Goal: Use online tool/utility: Use online tool/utility

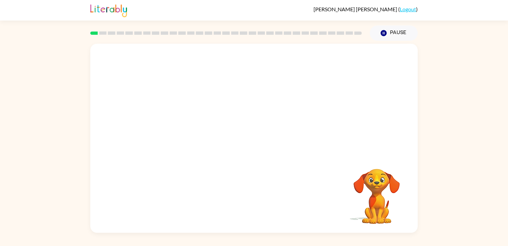
click at [475, 175] on div "Your browser must support playing .mp4 files to use Literably. Please try using…" at bounding box center [254, 137] width 508 height 192
click at [508, 135] on div "Your browser must support playing .mp4 files to use Literably. Please try using…" at bounding box center [254, 137] width 508 height 192
click at [180, 128] on video "Your browser must support playing .mp4 files to use Literably. Please try using…" at bounding box center [253, 99] width 327 height 111
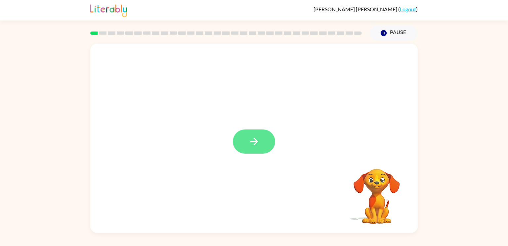
click at [258, 149] on button "button" at bounding box center [254, 141] width 42 height 24
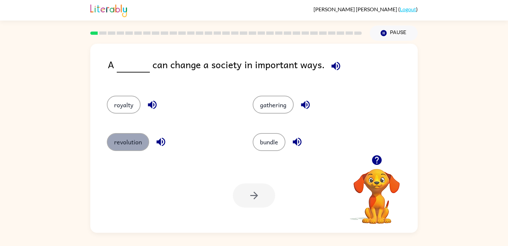
click at [115, 141] on button "revolution" at bounding box center [128, 142] width 42 height 18
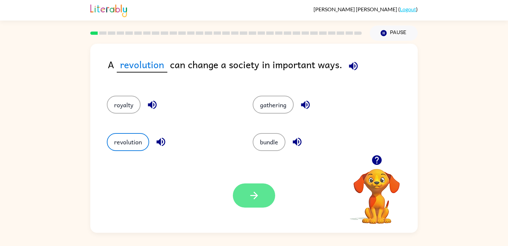
click at [260, 193] on button "button" at bounding box center [254, 195] width 42 height 24
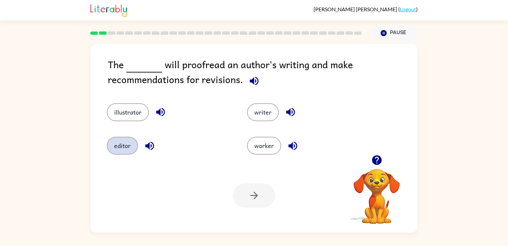
click at [125, 153] on button "editor" at bounding box center [122, 146] width 31 height 18
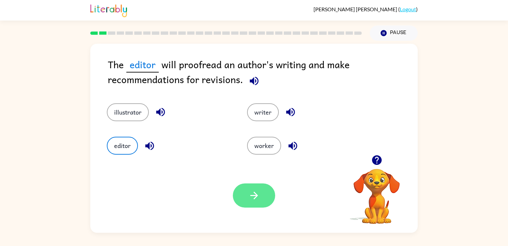
click at [256, 196] on icon "button" at bounding box center [254, 195] width 8 height 8
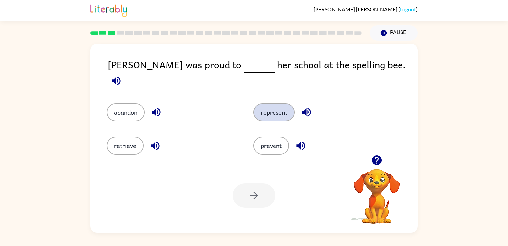
click at [280, 108] on button "represent" at bounding box center [273, 112] width 41 height 18
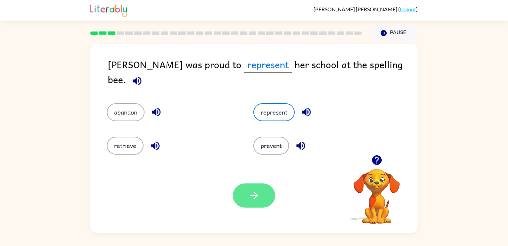
click at [259, 193] on icon "button" at bounding box center [254, 196] width 12 height 12
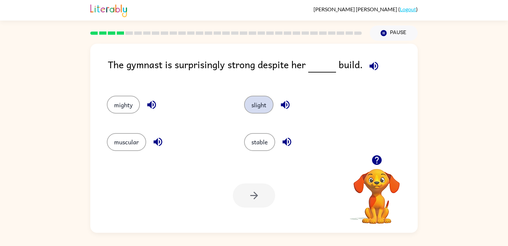
click at [263, 108] on button "slight" at bounding box center [258, 105] width 29 height 18
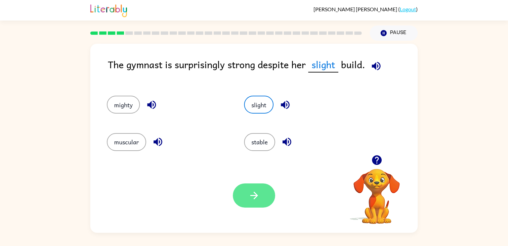
click at [250, 196] on icon "button" at bounding box center [254, 195] width 8 height 8
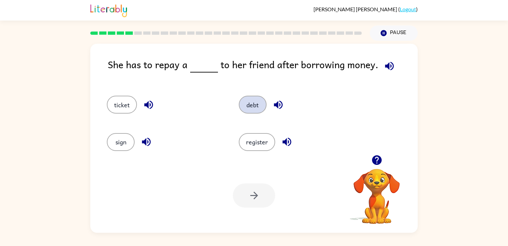
click at [249, 102] on button "debt" at bounding box center [253, 105] width 28 height 18
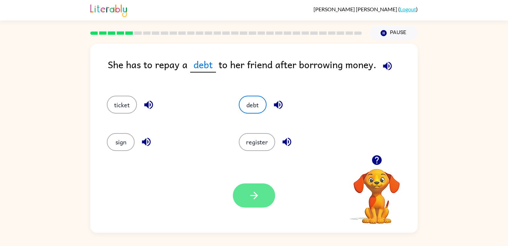
click at [262, 200] on button "button" at bounding box center [254, 195] width 42 height 24
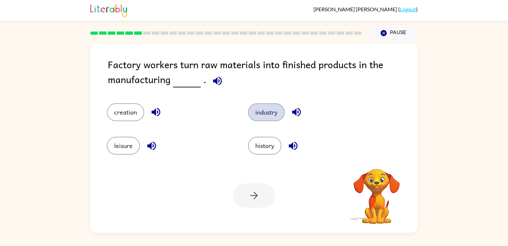
click at [266, 118] on button "industry" at bounding box center [266, 112] width 37 height 18
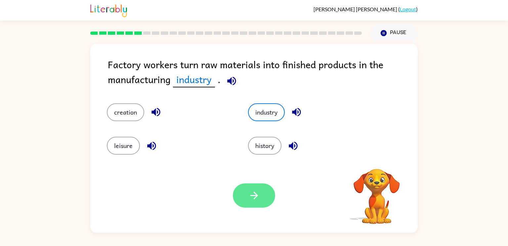
click at [257, 202] on button "button" at bounding box center [254, 195] width 42 height 24
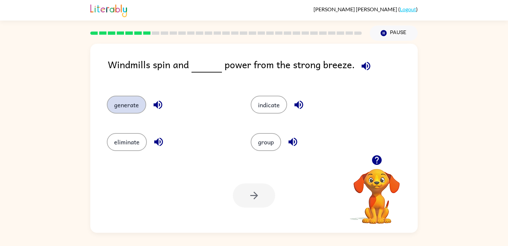
click at [132, 110] on button "generate" at bounding box center [126, 105] width 39 height 18
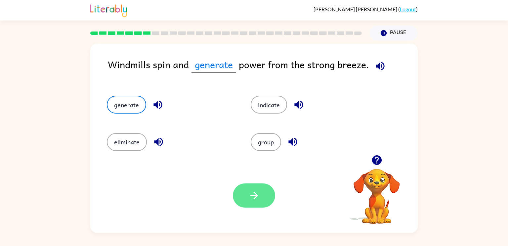
click at [259, 197] on icon "button" at bounding box center [254, 196] width 12 height 12
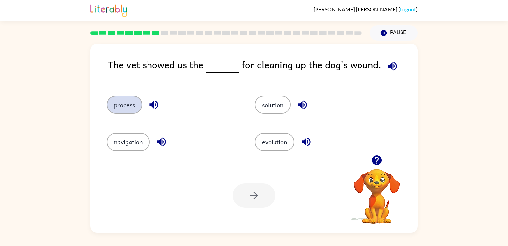
click at [127, 109] on button "process" at bounding box center [124, 105] width 35 height 18
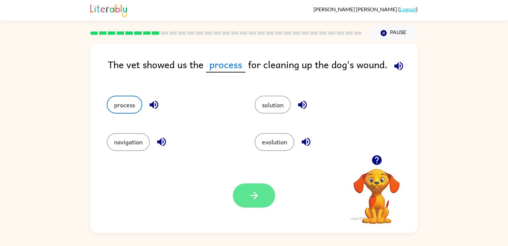
click at [253, 198] on icon "button" at bounding box center [254, 196] width 12 height 12
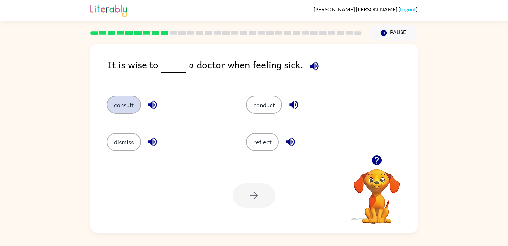
click at [132, 104] on button "consult" at bounding box center [124, 105] width 34 height 18
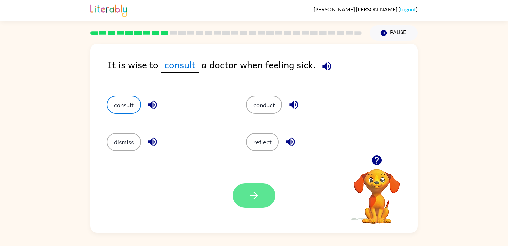
click at [249, 206] on button "button" at bounding box center [254, 195] width 42 height 24
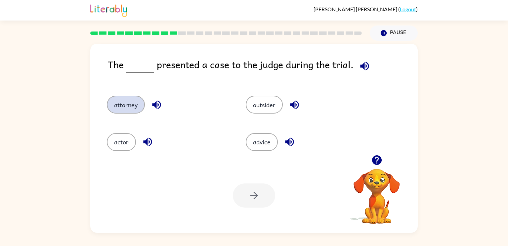
click at [124, 113] on button "attorney" at bounding box center [126, 105] width 38 height 18
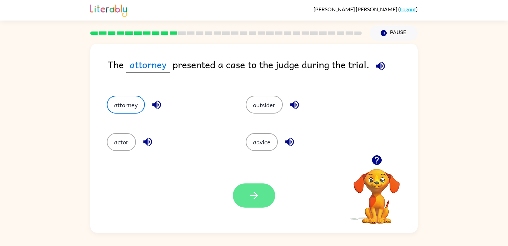
click at [248, 207] on button "button" at bounding box center [254, 195] width 42 height 24
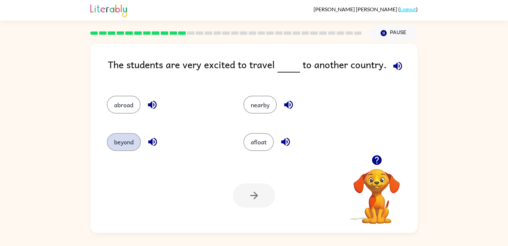
click at [118, 141] on button "beyond" at bounding box center [124, 142] width 34 height 18
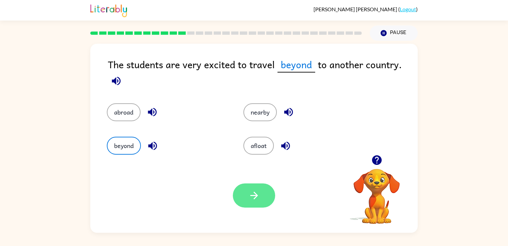
click at [261, 199] on button "button" at bounding box center [254, 195] width 42 height 24
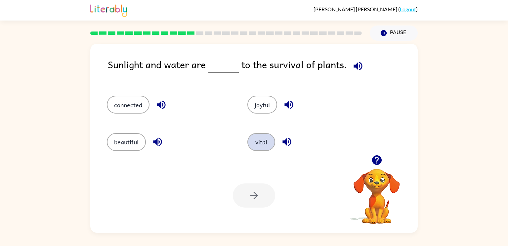
click at [263, 134] on button "vital" at bounding box center [261, 142] width 28 height 18
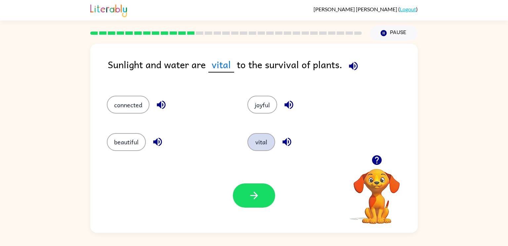
click at [264, 147] on button "vital" at bounding box center [261, 142] width 28 height 18
click at [258, 195] on icon "button" at bounding box center [254, 196] width 12 height 12
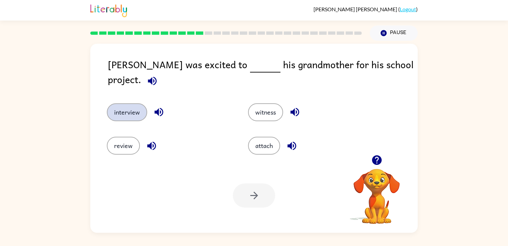
click at [126, 112] on button "interview" at bounding box center [127, 112] width 40 height 18
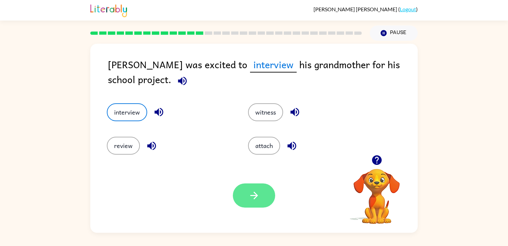
click at [263, 205] on button "button" at bounding box center [254, 195] width 42 height 24
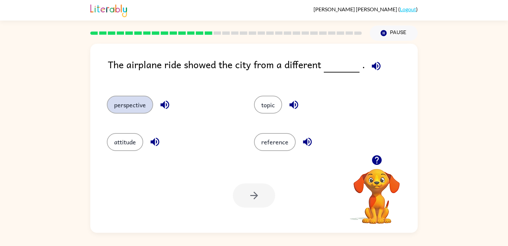
click at [143, 102] on button "perspective" at bounding box center [130, 105] width 46 height 18
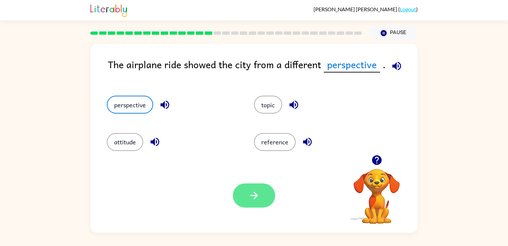
click at [248, 205] on button "button" at bounding box center [254, 195] width 42 height 24
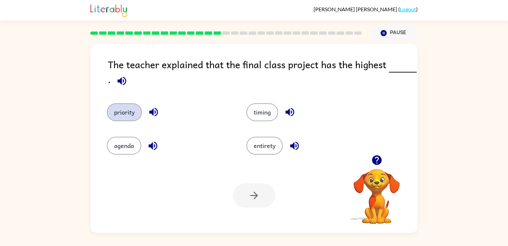
click at [126, 118] on button "priority" at bounding box center [124, 112] width 35 height 18
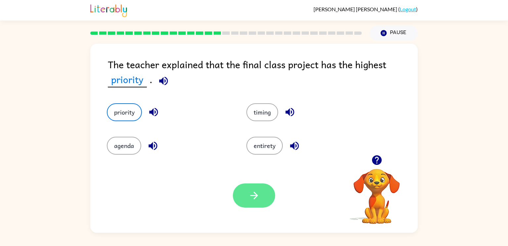
click at [245, 197] on button "button" at bounding box center [254, 195] width 42 height 24
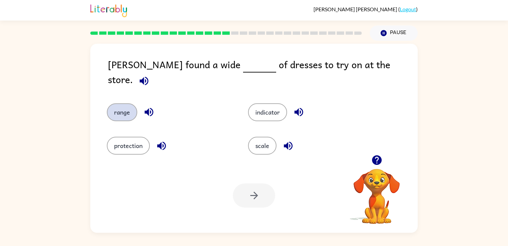
click at [135, 103] on button "range" at bounding box center [122, 112] width 30 height 18
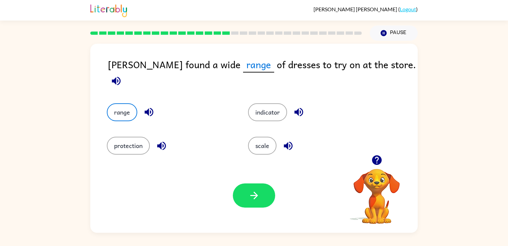
click at [240, 217] on div "Your browser must support playing .mp4 files to use Literably. Please try using…" at bounding box center [253, 195] width 327 height 74
click at [246, 206] on button "button" at bounding box center [254, 195] width 42 height 24
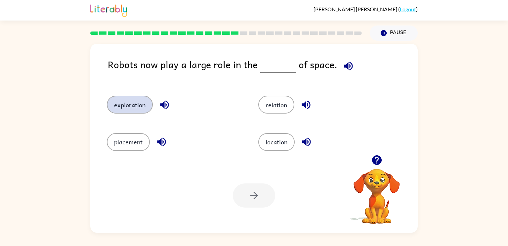
click at [136, 109] on button "exploration" at bounding box center [130, 105] width 46 height 18
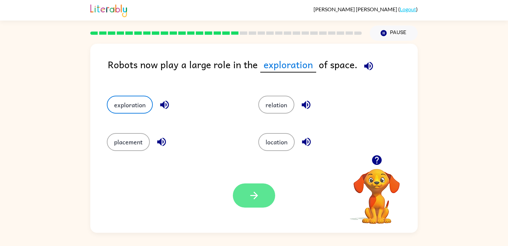
click at [260, 199] on button "button" at bounding box center [254, 195] width 42 height 24
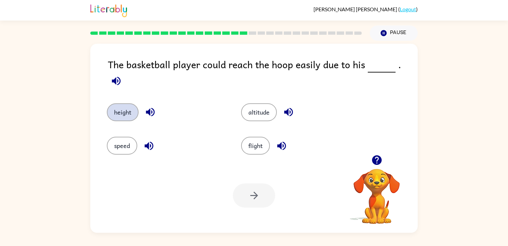
click at [120, 110] on button "height" at bounding box center [123, 112] width 32 height 18
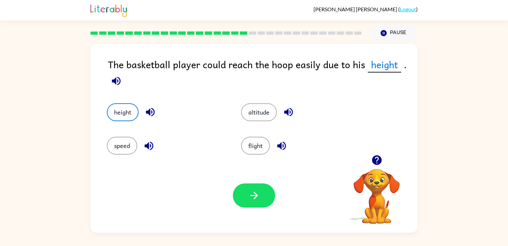
click at [247, 212] on div "Your browser must support playing .mp4 files to use Literably. Please try using…" at bounding box center [253, 195] width 327 height 74
click at [251, 200] on icon "button" at bounding box center [254, 196] width 12 height 12
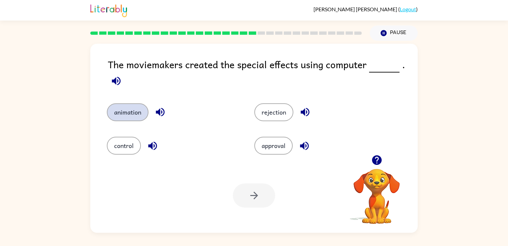
click at [123, 115] on button "animation" at bounding box center [128, 112] width 42 height 18
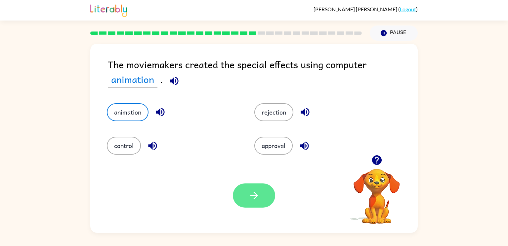
click at [240, 198] on button "button" at bounding box center [254, 195] width 42 height 24
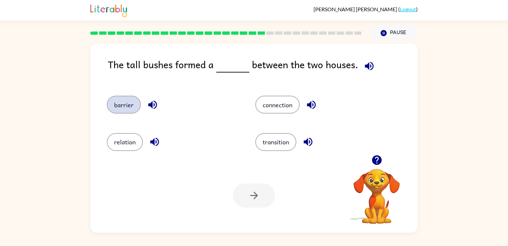
click at [129, 110] on button "barrier" at bounding box center [124, 105] width 34 height 18
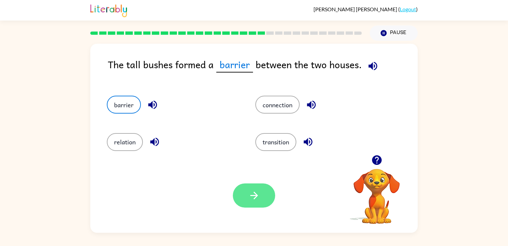
click at [244, 204] on button "button" at bounding box center [254, 195] width 42 height 24
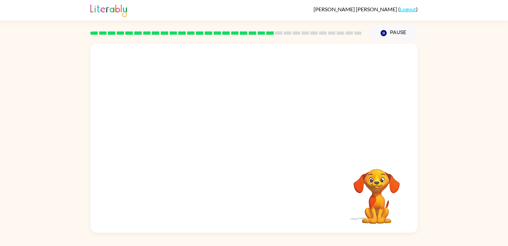
click at [193, 131] on video "Your browser must support playing .mp4 files to use Literably. Please try using…" at bounding box center [253, 99] width 327 height 111
click at [192, 138] on video "Your browser must support playing .mp4 files to use Literably. Please try using…" at bounding box center [253, 99] width 327 height 111
click at [194, 134] on video "Your browser must support playing .mp4 files to use Literably. Please try using…" at bounding box center [253, 99] width 327 height 111
click at [196, 134] on video "Your browser must support playing .mp4 files to use Literably. Please try using…" at bounding box center [253, 99] width 327 height 111
click at [194, 140] on video "Your browser must support playing .mp4 files to use Literably. Please try using…" at bounding box center [253, 99] width 327 height 111
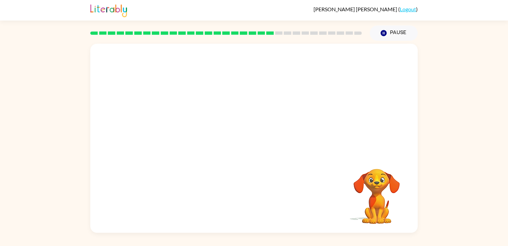
click at [495, 207] on div "Your browser must support playing .mp4 files to use Literably. Please try using…" at bounding box center [254, 137] width 508 height 192
click at [256, 142] on div at bounding box center [254, 141] width 42 height 24
click at [256, 142] on icon "button" at bounding box center [254, 142] width 8 height 8
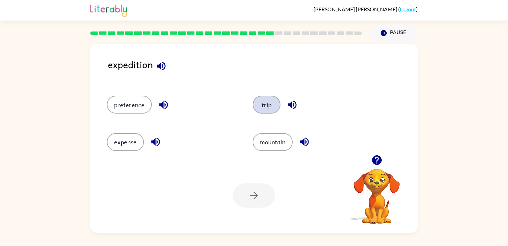
click at [272, 104] on button "trip" at bounding box center [267, 105] width 28 height 18
click at [243, 200] on button "button" at bounding box center [254, 195] width 42 height 24
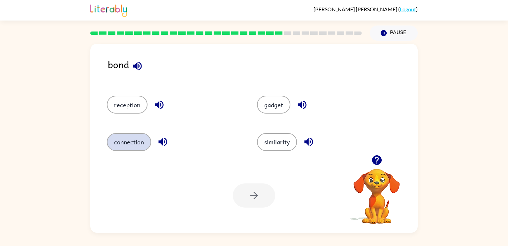
click at [129, 141] on button "connection" at bounding box center [129, 142] width 44 height 18
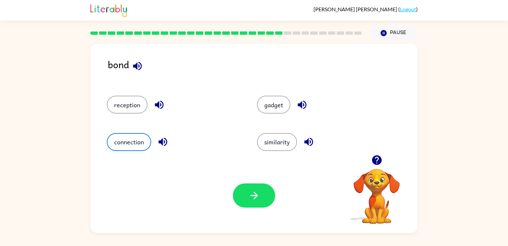
click at [264, 210] on div "Your browser must support playing .mp4 files to use Literably. Please try using…" at bounding box center [253, 195] width 327 height 74
click at [252, 198] on icon "button" at bounding box center [254, 196] width 12 height 12
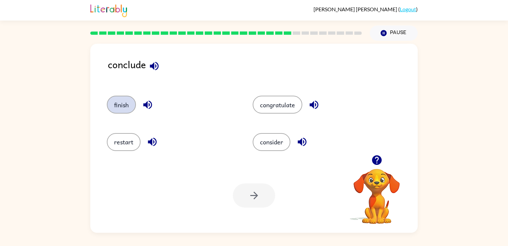
click at [120, 103] on button "finish" at bounding box center [121, 105] width 29 height 18
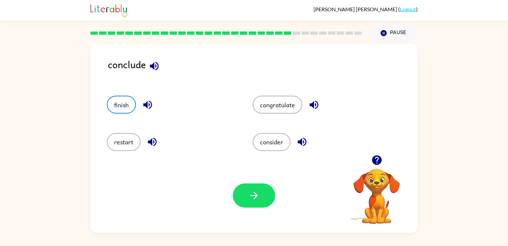
click at [137, 155] on div "restart" at bounding box center [167, 138] width 146 height 37
click at [132, 149] on button "restart" at bounding box center [124, 142] width 34 height 18
click at [121, 97] on button "finish" at bounding box center [121, 105] width 29 height 18
click at [127, 104] on button "finish" at bounding box center [121, 105] width 29 height 18
click at [254, 203] on button "button" at bounding box center [254, 195] width 42 height 24
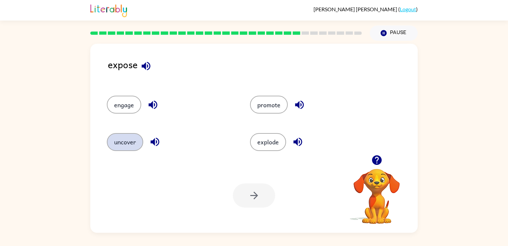
click at [121, 148] on button "uncover" at bounding box center [125, 142] width 36 height 18
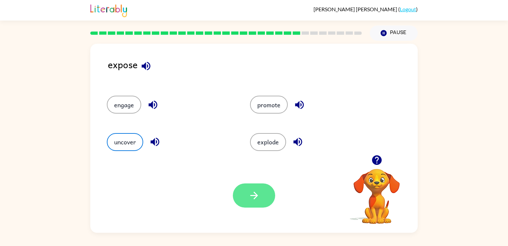
click at [264, 200] on button "button" at bounding box center [254, 195] width 42 height 24
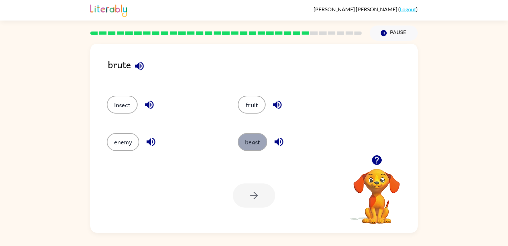
click at [251, 145] on button "beast" at bounding box center [252, 142] width 29 height 18
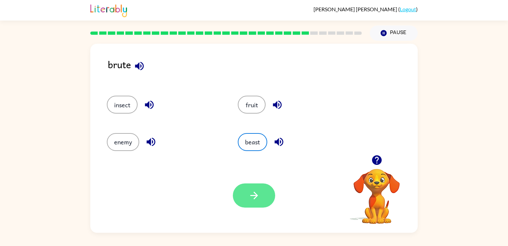
click at [257, 195] on icon "button" at bounding box center [254, 195] width 8 height 8
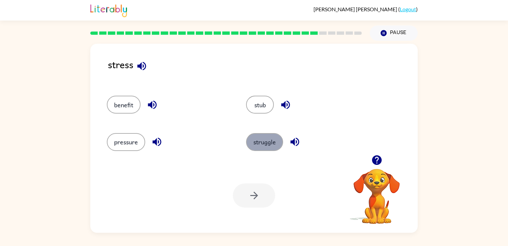
click at [264, 143] on button "struggle" at bounding box center [264, 142] width 37 height 18
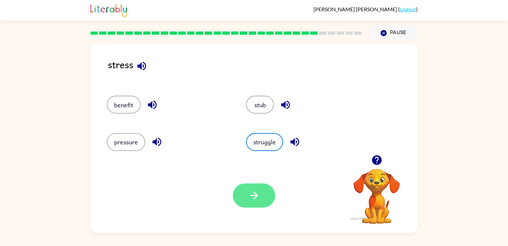
click at [252, 205] on button "button" at bounding box center [254, 195] width 42 height 24
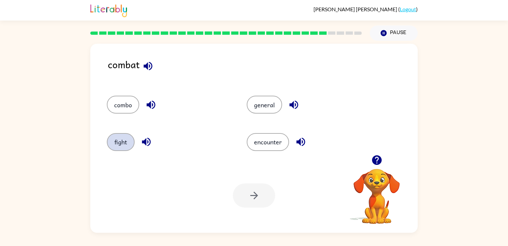
click at [110, 146] on button "fight" at bounding box center [121, 142] width 28 height 18
click at [253, 201] on button "button" at bounding box center [254, 195] width 42 height 24
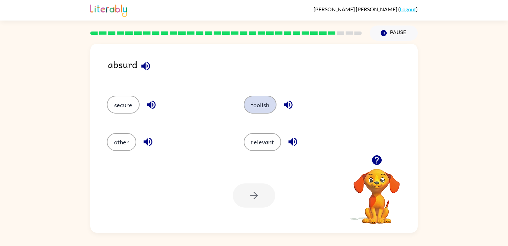
click at [262, 101] on button "foolish" at bounding box center [260, 105] width 33 height 18
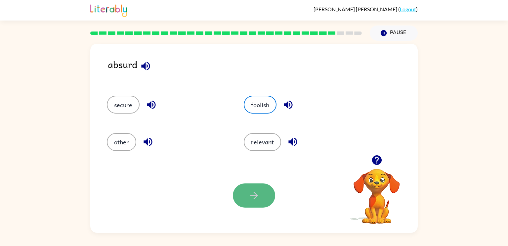
click at [251, 196] on icon "button" at bounding box center [254, 196] width 12 height 12
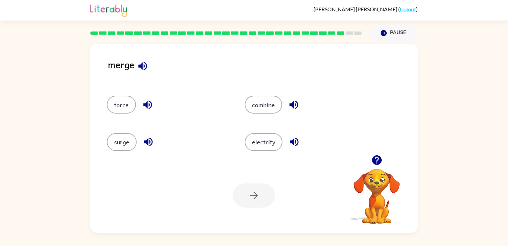
click at [270, 89] on div "combine" at bounding box center [301, 101] width 138 height 37
click at [275, 109] on button "combine" at bounding box center [263, 105] width 37 height 18
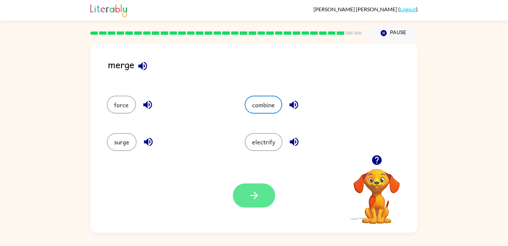
click at [256, 197] on icon "button" at bounding box center [254, 196] width 12 height 12
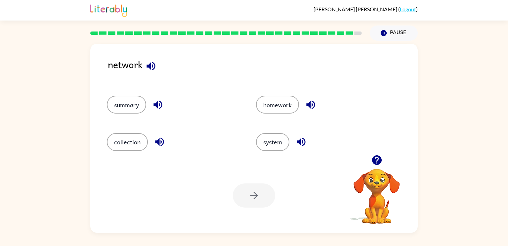
click at [289, 152] on div "system" at bounding box center [317, 138] width 149 height 37
click at [282, 144] on button "system" at bounding box center [272, 142] width 33 height 18
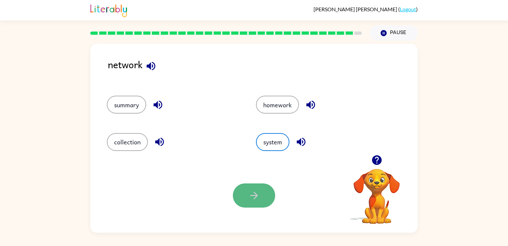
click at [274, 200] on button "button" at bounding box center [254, 195] width 42 height 24
